Goal: Task Accomplishment & Management: Use online tool/utility

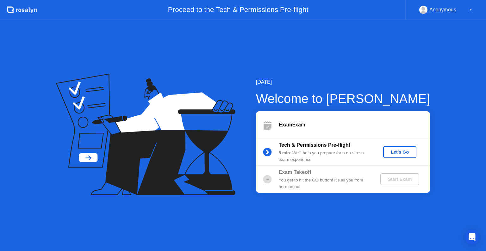
click at [313, 184] on div "You get to hit the GO button! It’s all you from here on out" at bounding box center [324, 183] width 91 height 13
click at [400, 154] on div "Let's Go" at bounding box center [400, 152] width 28 height 5
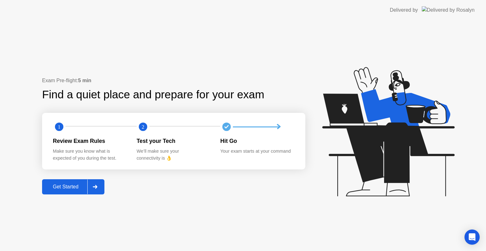
click at [74, 190] on div "Get Started" at bounding box center [65, 187] width 43 height 6
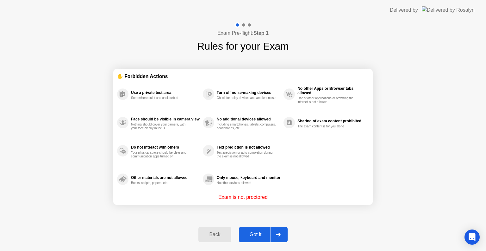
click at [248, 234] on div "Got it" at bounding box center [256, 235] width 30 height 6
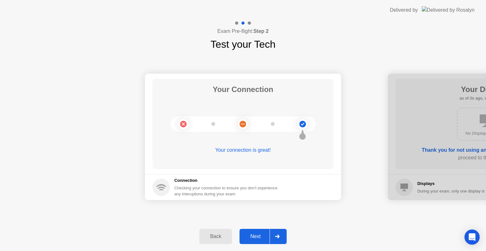
click at [253, 238] on div "Next" at bounding box center [256, 237] width 28 height 6
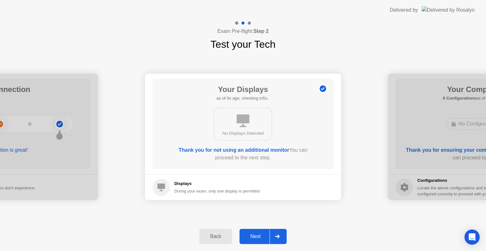
click at [256, 236] on div "Next" at bounding box center [256, 237] width 28 height 6
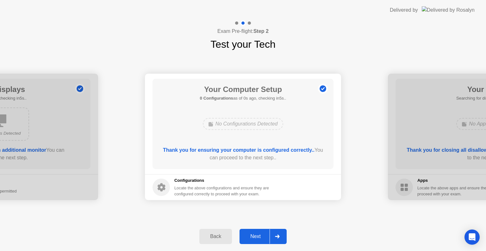
click at [256, 236] on div "Next" at bounding box center [256, 237] width 28 height 6
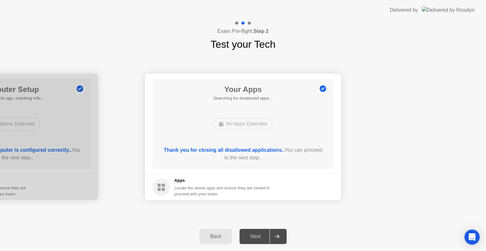
click at [256, 236] on div "Next" at bounding box center [256, 237] width 28 height 6
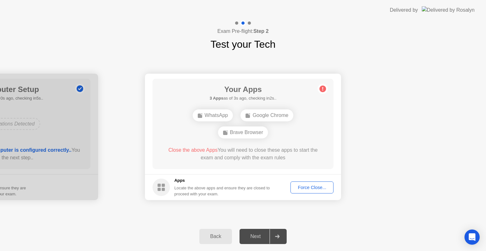
click at [327, 189] on div "Force Close..." at bounding box center [312, 187] width 39 height 5
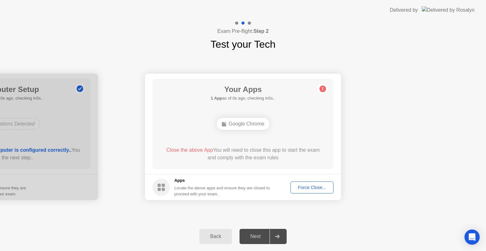
click at [309, 187] on div "Force Close..." at bounding box center [312, 187] width 39 height 5
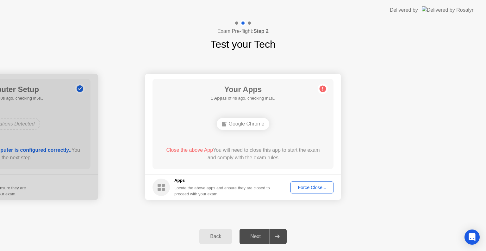
click at [252, 225] on div "Back Next" at bounding box center [243, 236] width 486 height 29
click at [253, 227] on div "Back Next" at bounding box center [243, 236] width 486 height 29
click at [254, 234] on div "Next" at bounding box center [256, 237] width 28 height 6
click at [255, 235] on div "Next" at bounding box center [256, 237] width 28 height 6
click at [256, 236] on div "Next" at bounding box center [256, 237] width 28 height 6
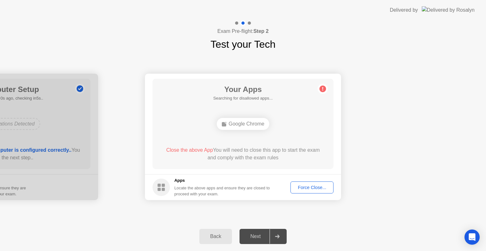
click at [257, 236] on div "Next" at bounding box center [256, 237] width 28 height 6
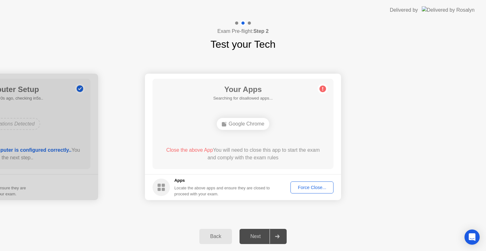
click at [317, 192] on button "Force Close..." at bounding box center [312, 188] width 43 height 12
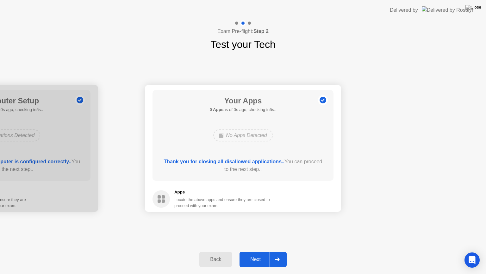
click at [268, 251] on div "Next" at bounding box center [256, 259] width 28 height 6
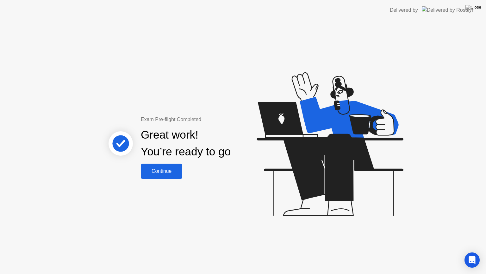
click at [187, 175] on div "Exam Pre-flight Completed Great work! You’re ready to go Continue" at bounding box center [186, 147] width 171 height 63
click at [176, 168] on div "Continue" at bounding box center [162, 171] width 38 height 6
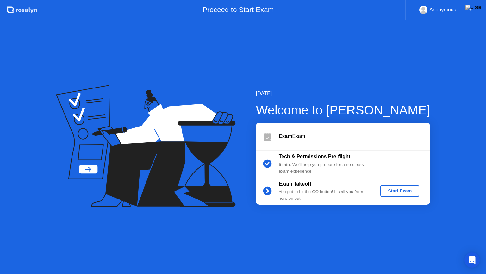
click at [408, 188] on div "Start Exam" at bounding box center [400, 190] width 34 height 5
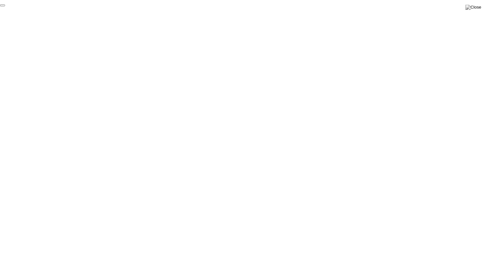
click div "End Proctoring Session"
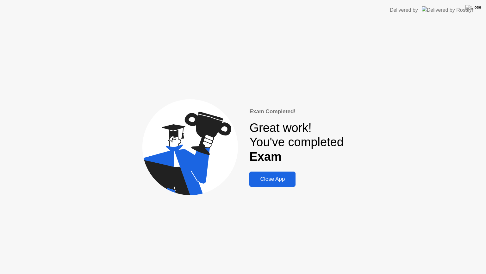
click at [273, 177] on div "Close App" at bounding box center [272, 179] width 42 height 6
